Goal: Task Accomplishment & Management: Manage account settings

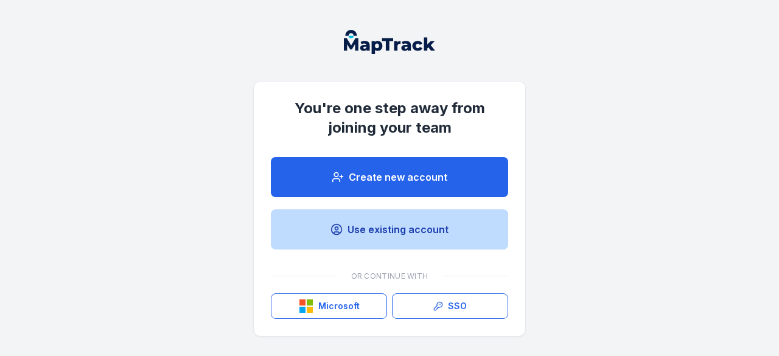
drag, startPoint x: 0, startPoint y: 0, endPoint x: 393, endPoint y: 228, distance: 454.6
click at [393, 228] on link "Use existing account" at bounding box center [389, 229] width 237 height 40
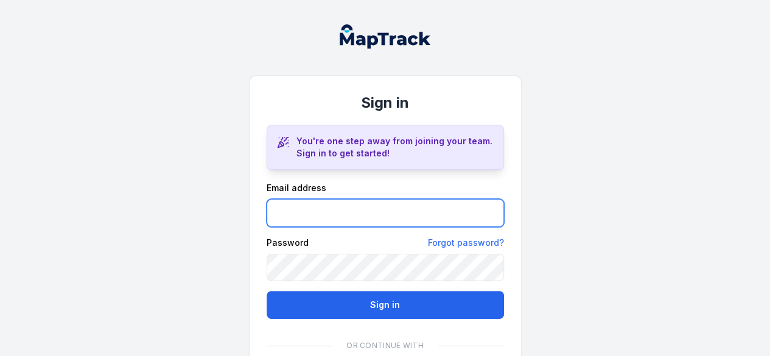
click at [328, 212] on input "email" at bounding box center [386, 213] width 238 height 28
type input "**********"
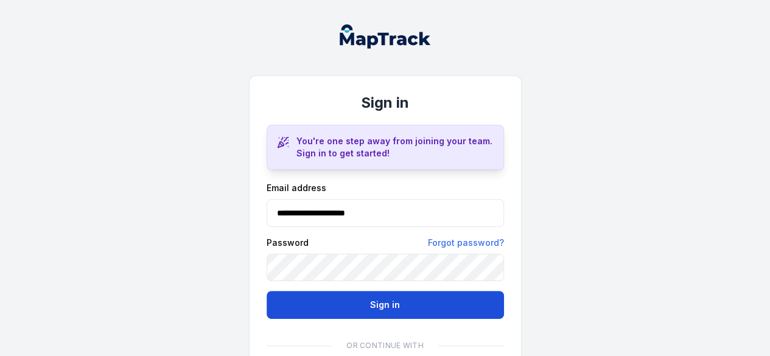
click at [346, 305] on button "Sign in" at bounding box center [386, 305] width 238 height 28
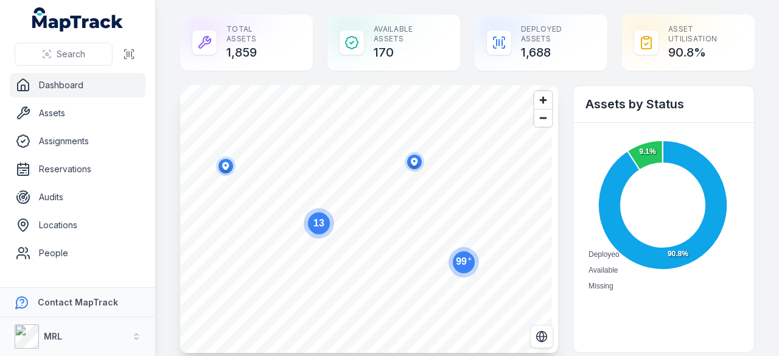
click at [77, 87] on link "Dashboard" at bounding box center [78, 85] width 136 height 24
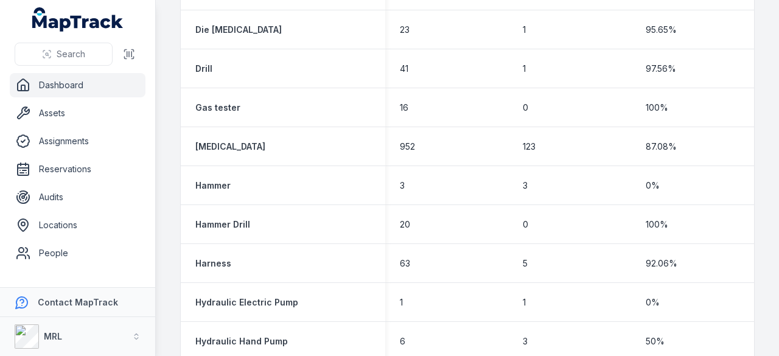
scroll to position [1071, 0]
click at [63, 124] on link "Assets" at bounding box center [78, 113] width 136 height 24
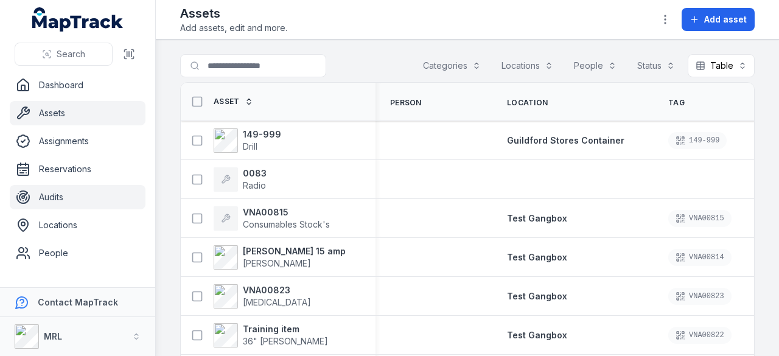
click at [58, 198] on link "Audits" at bounding box center [78, 197] width 136 height 24
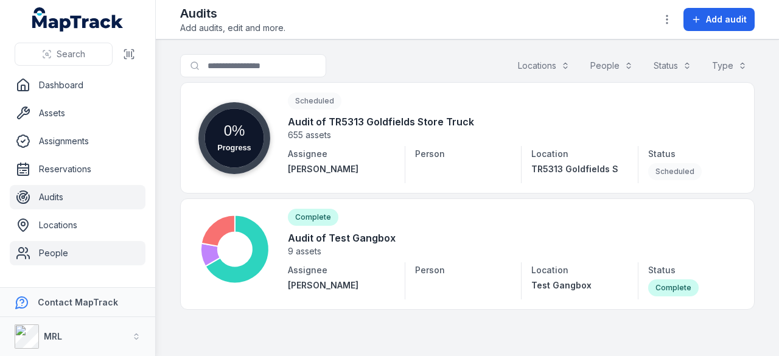
click at [52, 253] on link "People" at bounding box center [78, 253] width 136 height 24
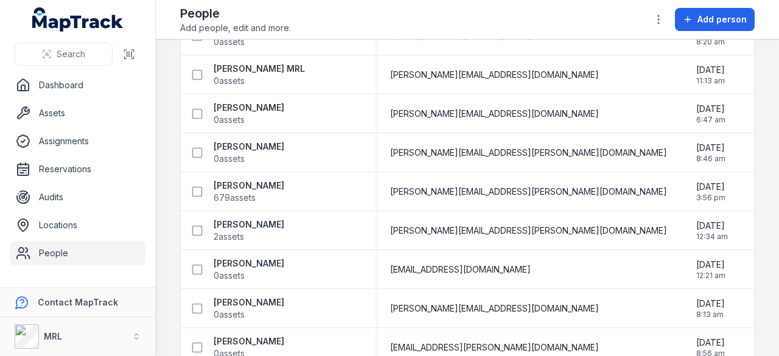
scroll to position [543, 0]
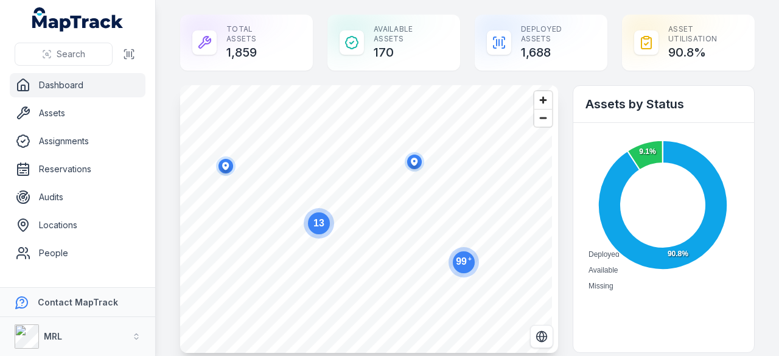
drag, startPoint x: 766, startPoint y: 302, endPoint x: 765, endPoint y: 312, distance: 9.8
click at [765, 312] on main "Total Assets 1,859 Available Assets 170 Deployed Assets 1,688 Asset utilisation…" at bounding box center [467, 178] width 623 height 356
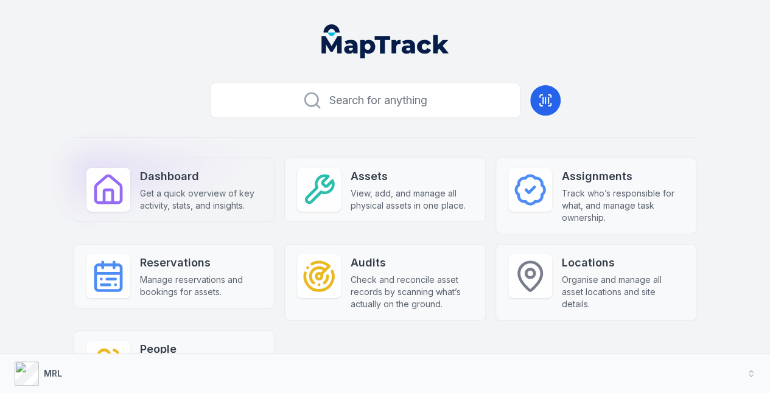
click at [151, 191] on span "Get a quick overview of key activity, stats, and insights." at bounding box center [201, 199] width 122 height 24
